Goal: Task Accomplishment & Management: Manage account settings

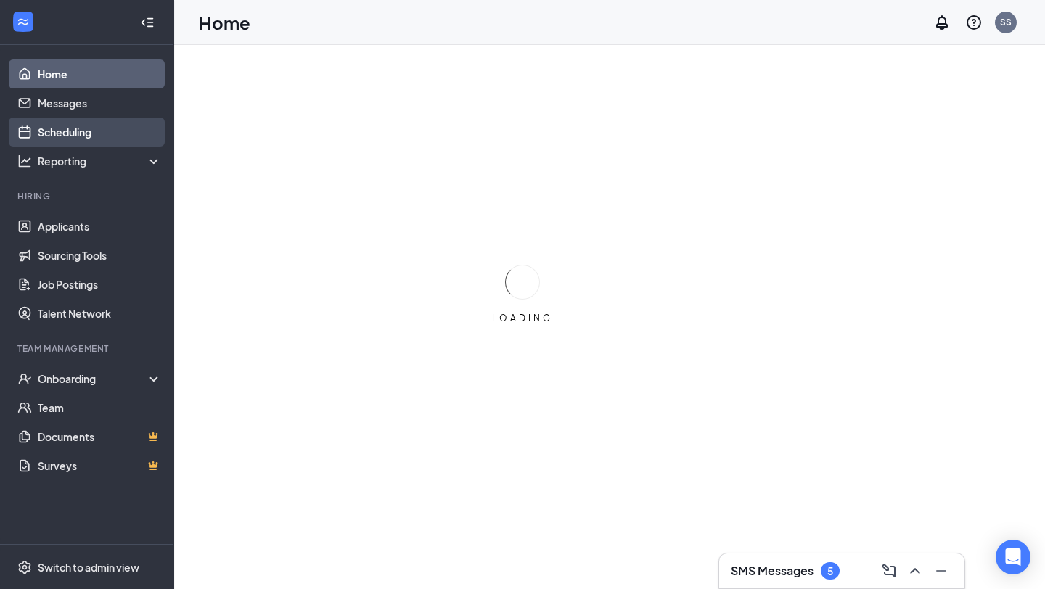
click at [100, 135] on link "Scheduling" at bounding box center [100, 132] width 124 height 29
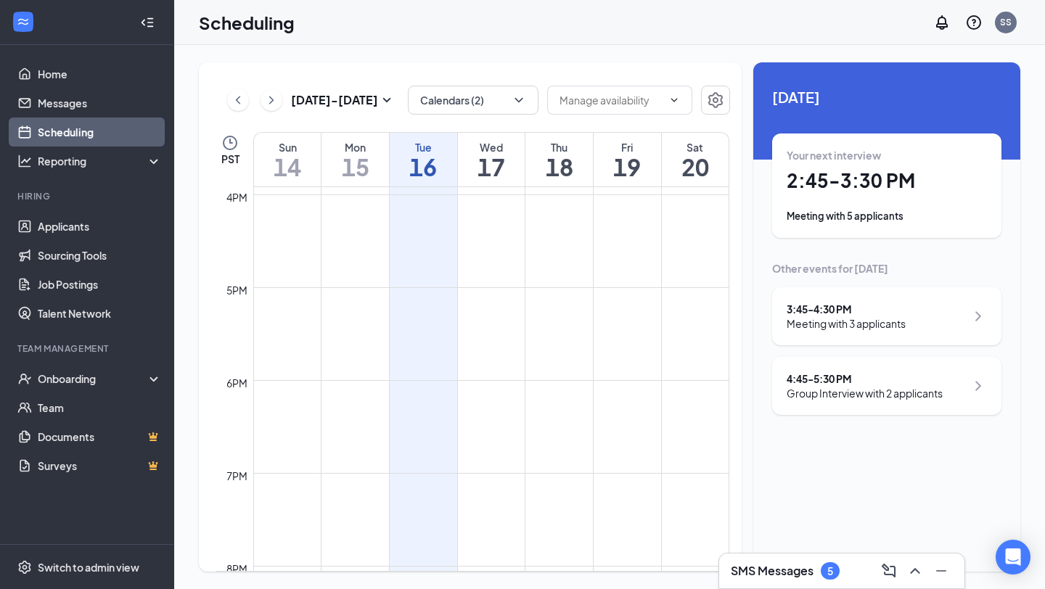
scroll to position [1712, 0]
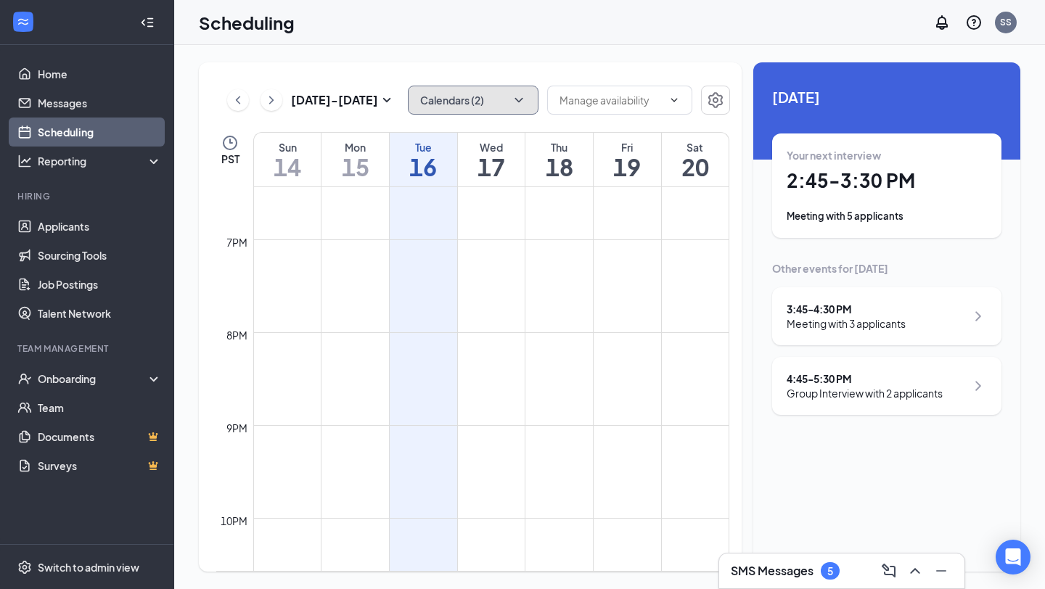
click at [465, 99] on button "Calendars (2)" at bounding box center [473, 100] width 131 height 29
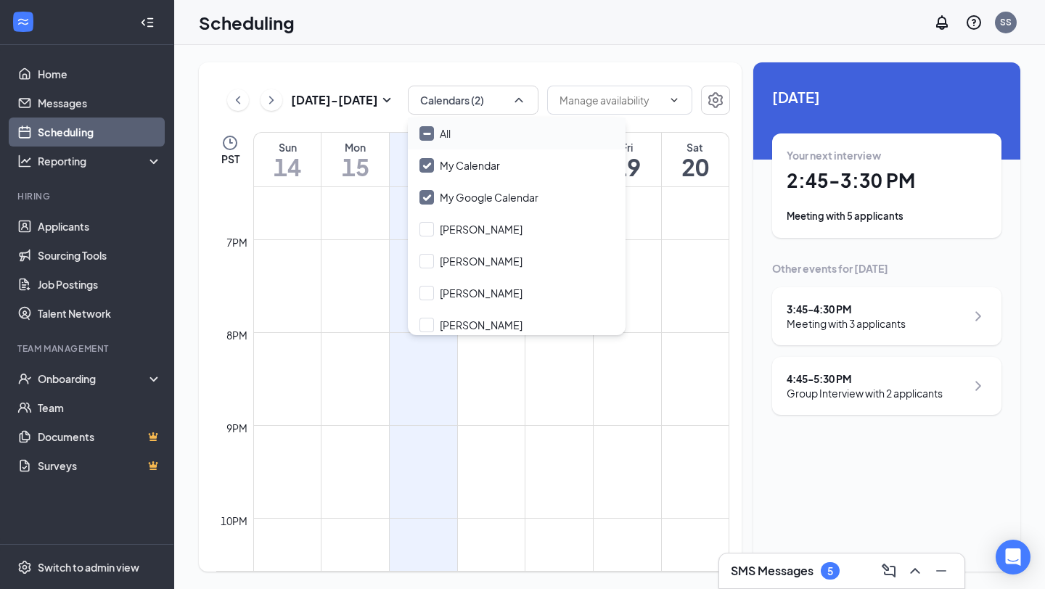
click at [431, 131] on input "All" at bounding box center [434, 133] width 31 height 15
checkbox input "true"
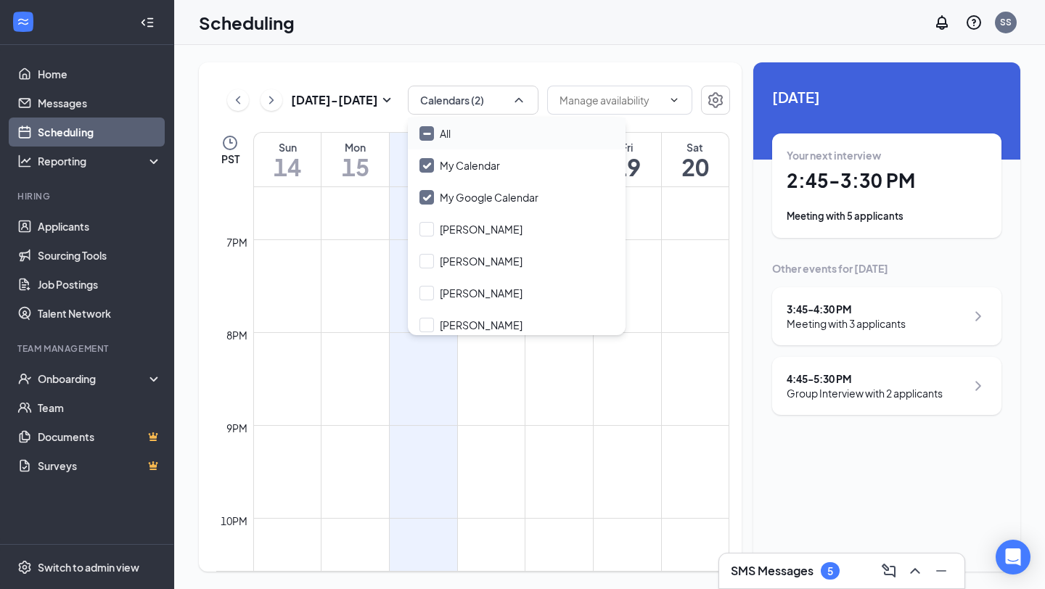
checkbox input "true"
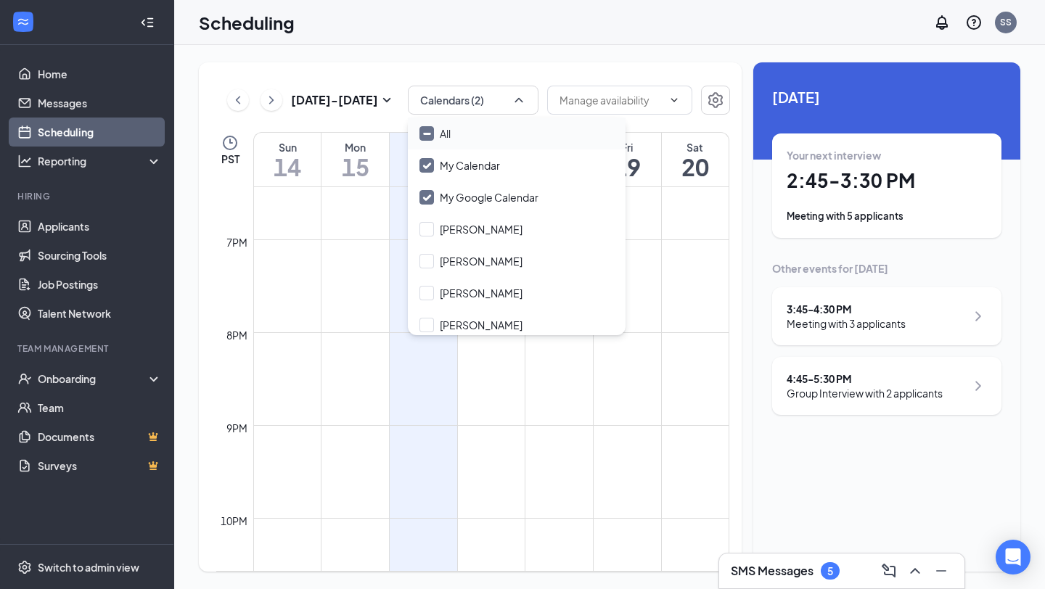
checkbox input "true"
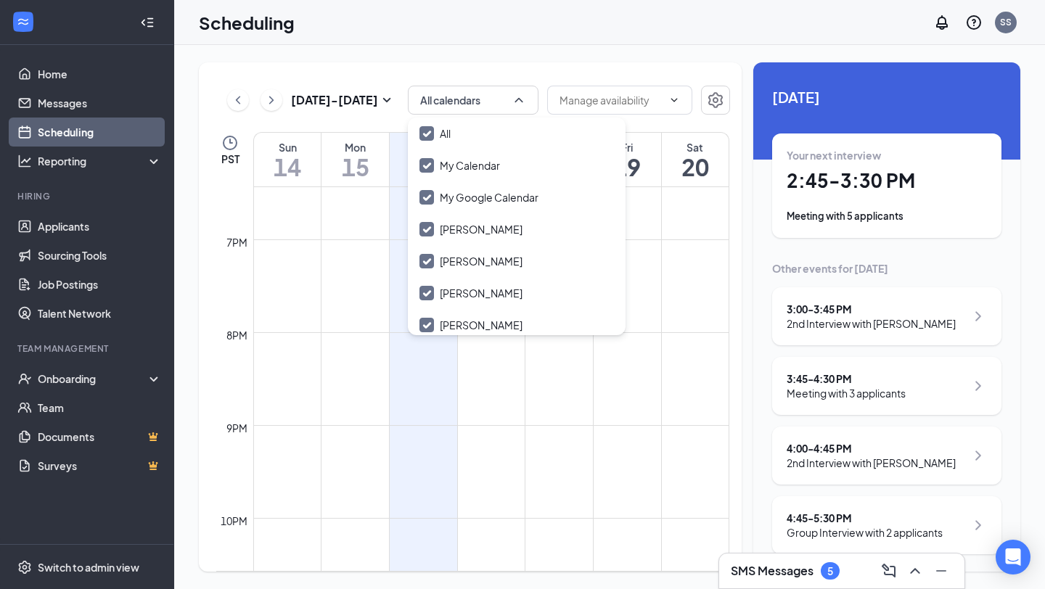
click at [365, 32] on div "Scheduling SS" at bounding box center [609, 22] width 871 height 45
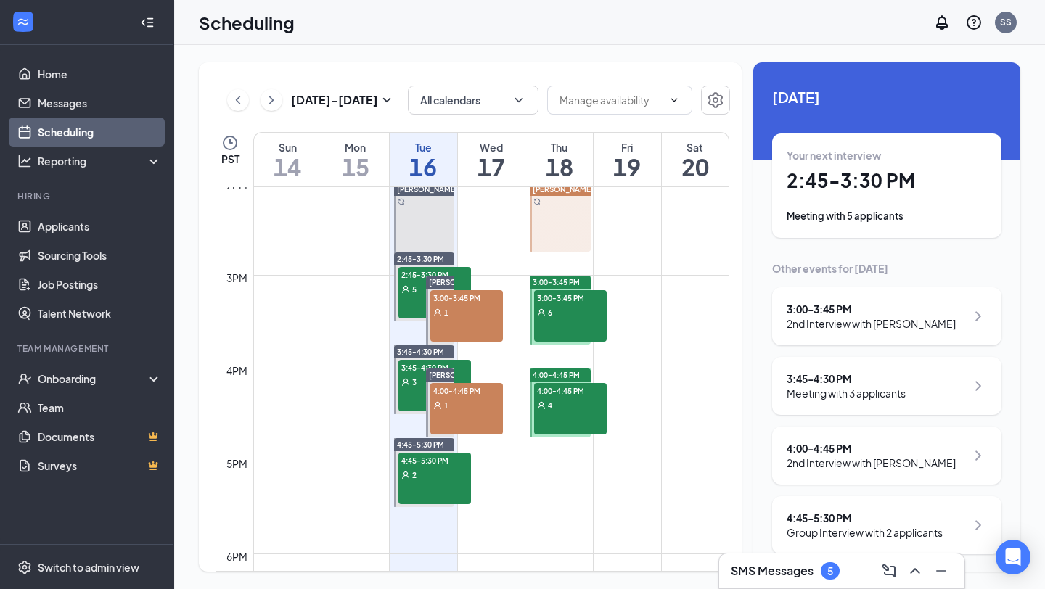
scroll to position [1308, 0]
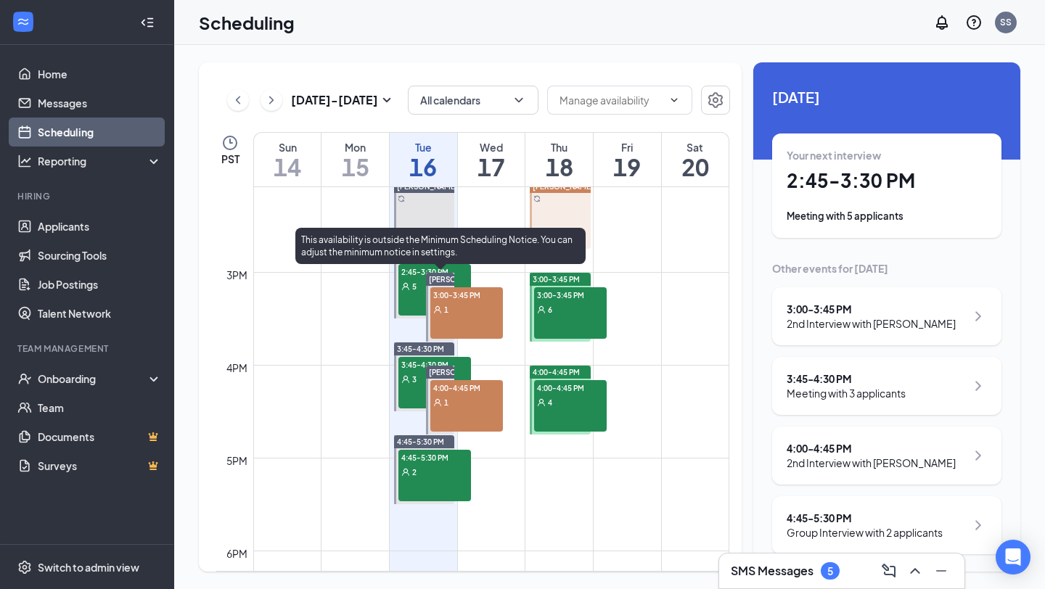
click at [473, 318] on div "3:00-3:45 PM 1" at bounding box center [466, 313] width 73 height 52
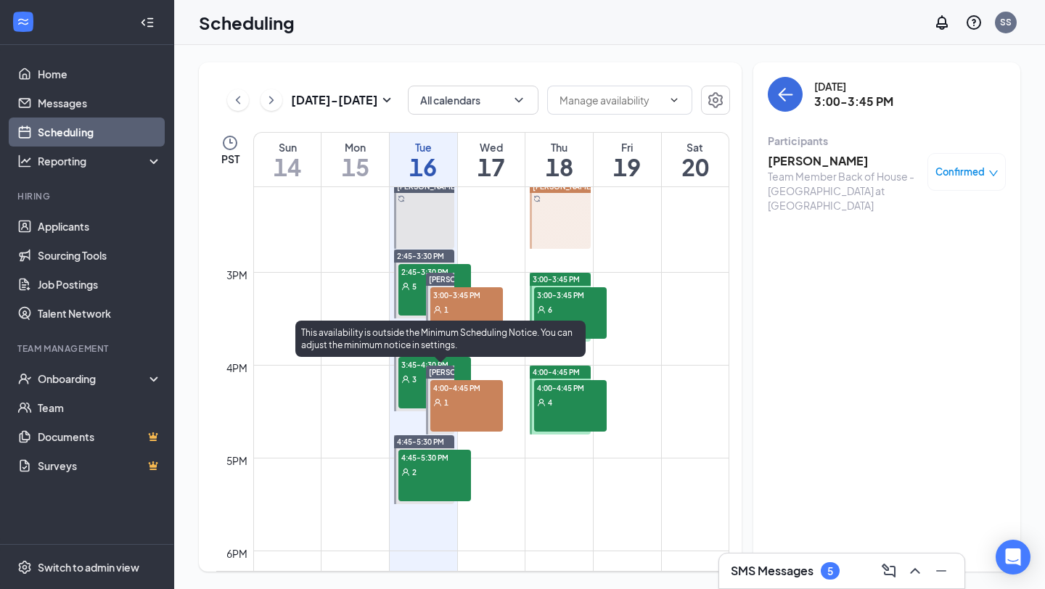
click at [467, 406] on div "1" at bounding box center [466, 402] width 73 height 15
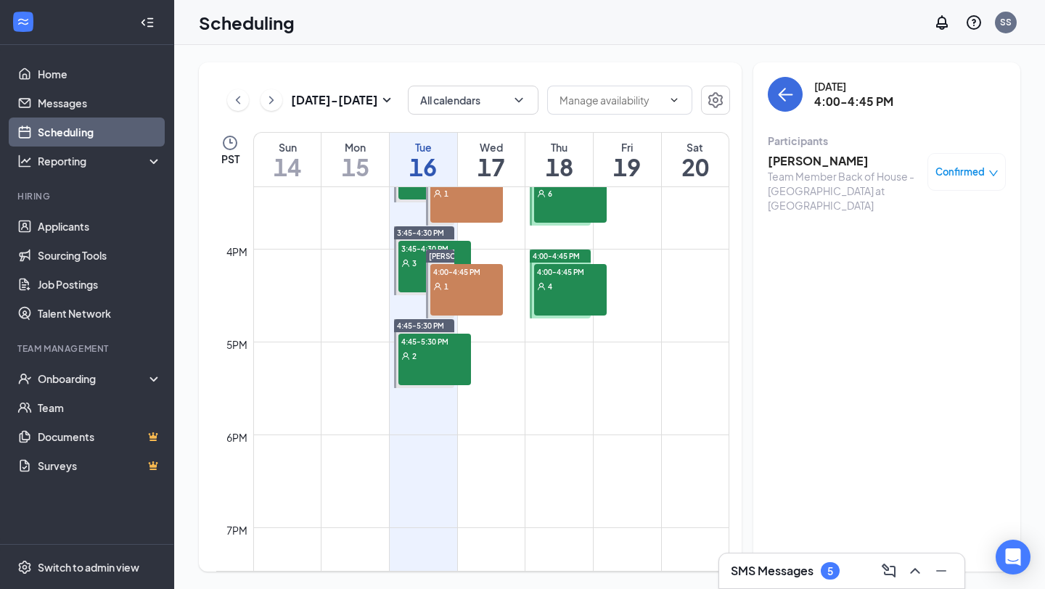
scroll to position [1427, 0]
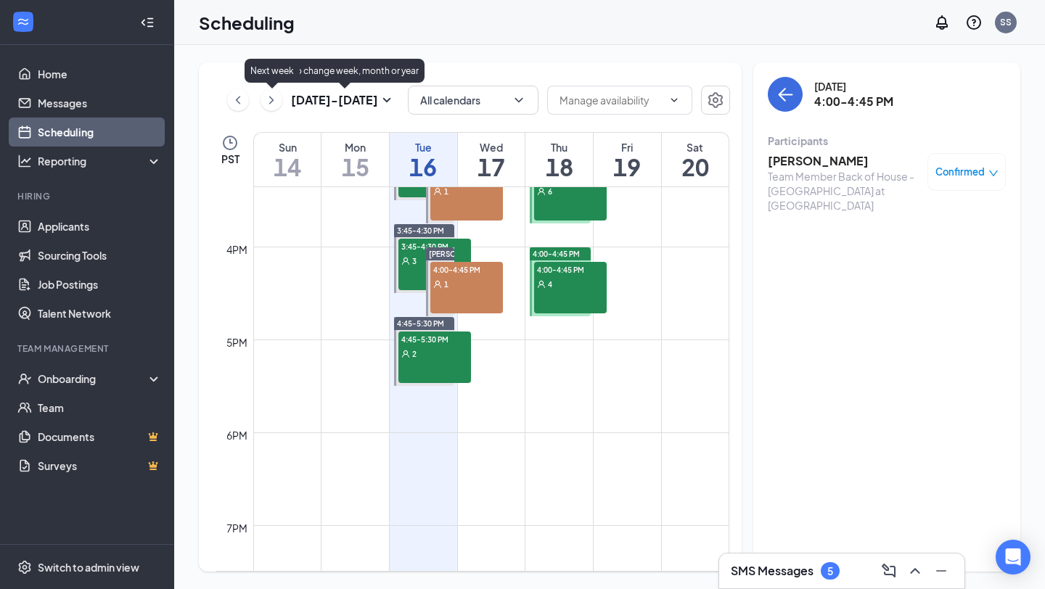
click at [275, 101] on icon "ChevronRight" at bounding box center [271, 99] width 15 height 17
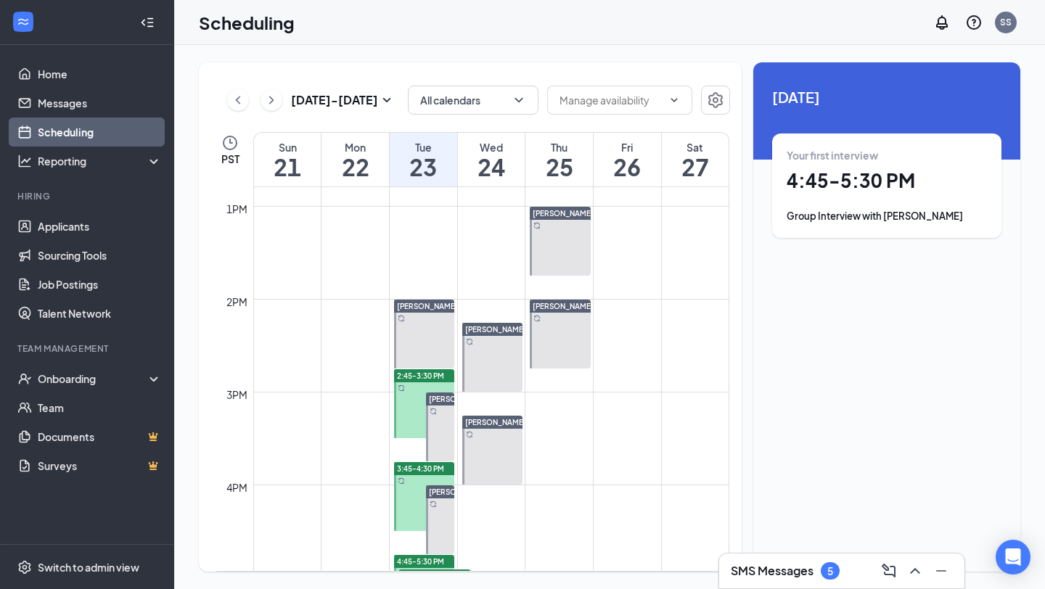
scroll to position [1191, 0]
